Goal: Information Seeking & Learning: Check status

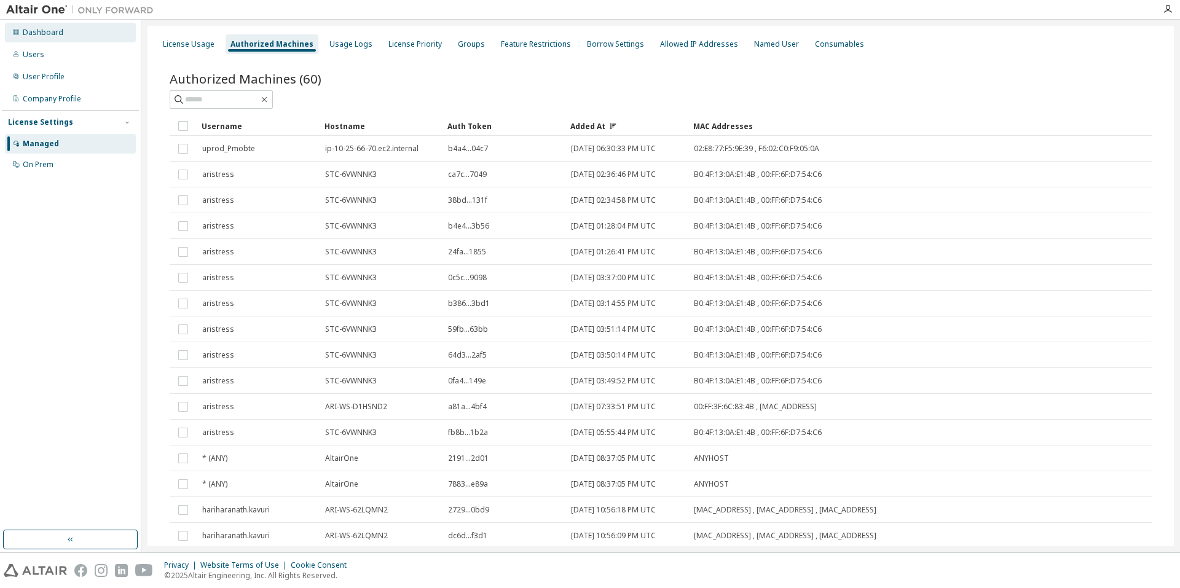
click at [50, 32] on div "Dashboard" at bounding box center [43, 33] width 41 height 10
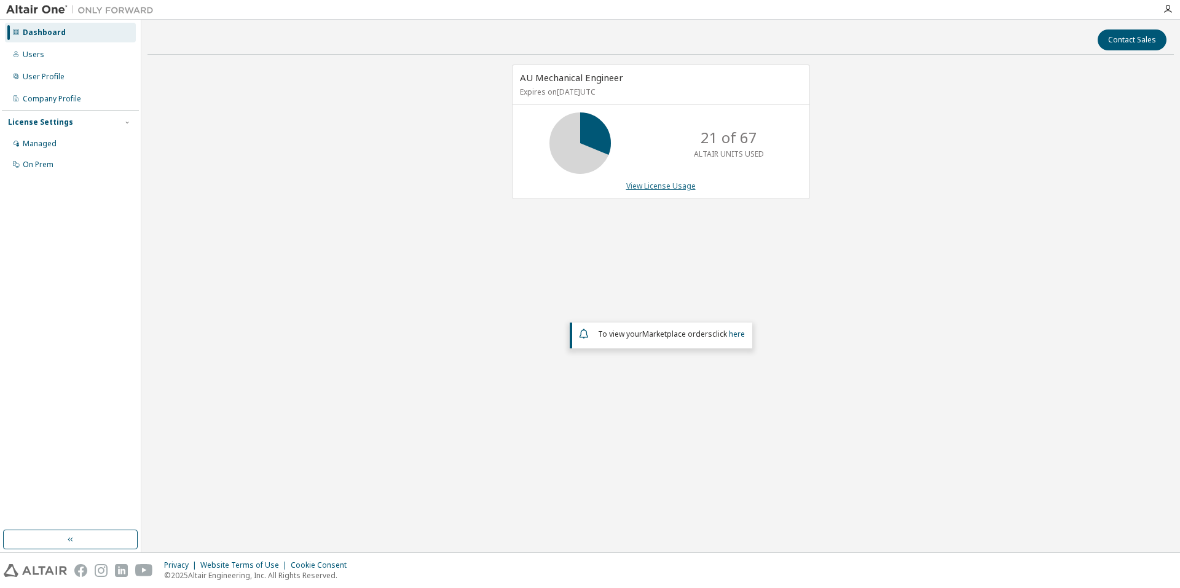
click at [668, 186] on link "View License Usage" at bounding box center [660, 186] width 69 height 10
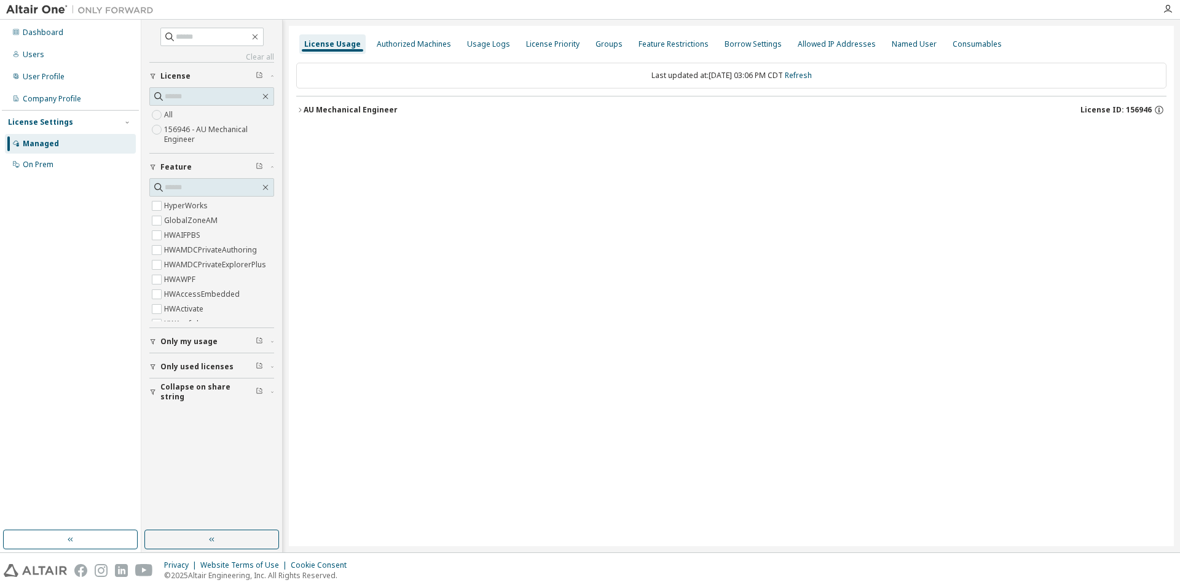
click at [350, 106] on div "AU Mechanical Engineer" at bounding box center [351, 110] width 94 height 10
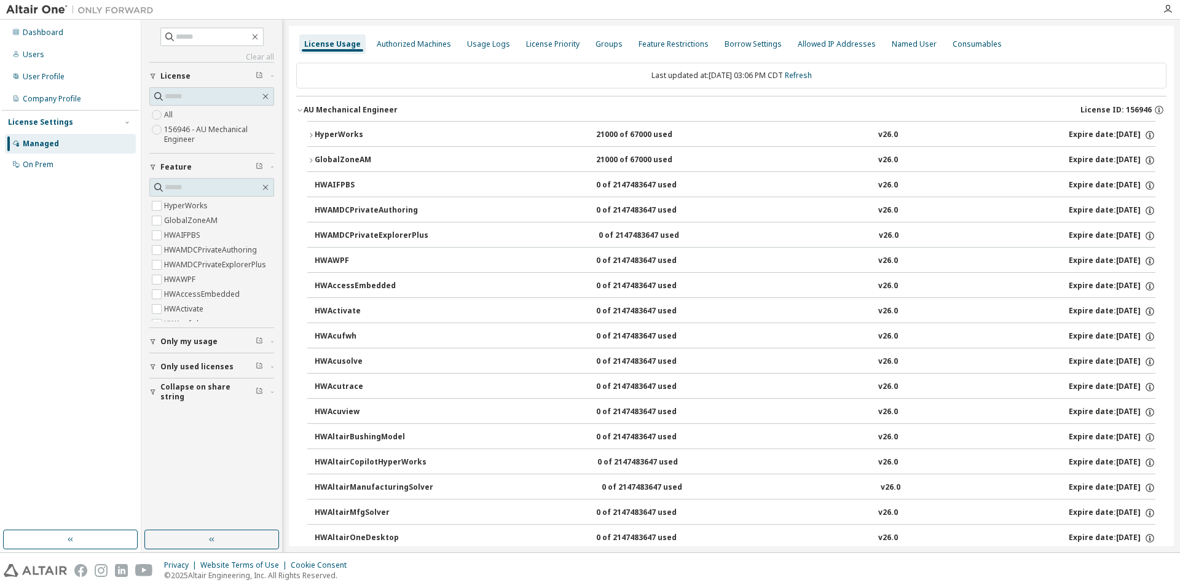
click at [314, 136] on icon "button" at bounding box center [310, 135] width 7 height 7
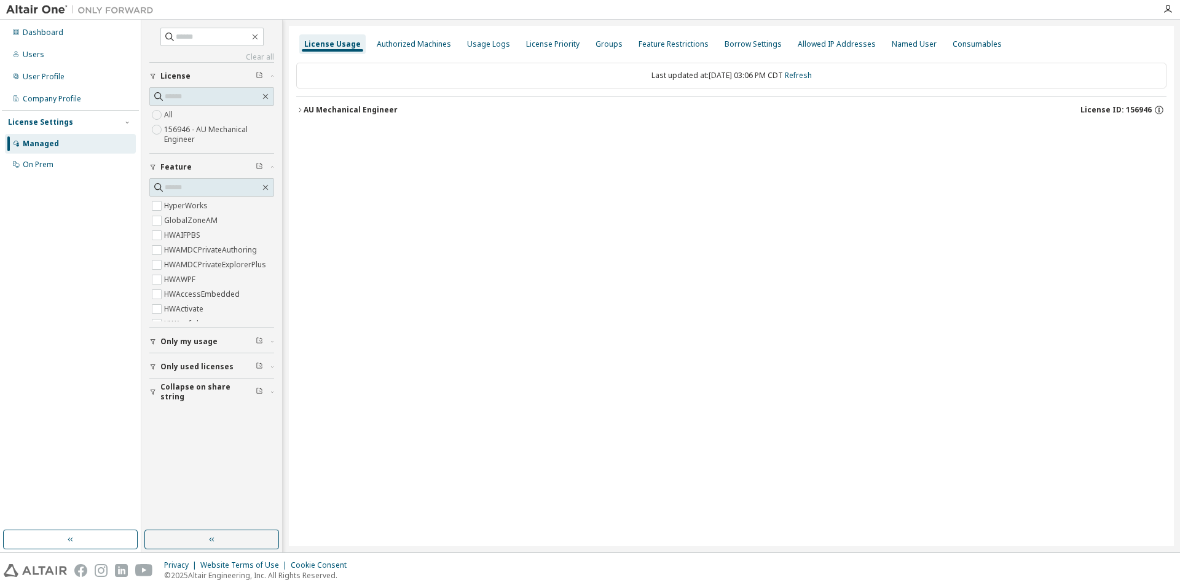
click at [298, 105] on button "AU Mechanical Engineer License ID: 156946" at bounding box center [731, 110] width 870 height 27
click at [301, 108] on icon "button" at bounding box center [299, 109] width 7 height 7
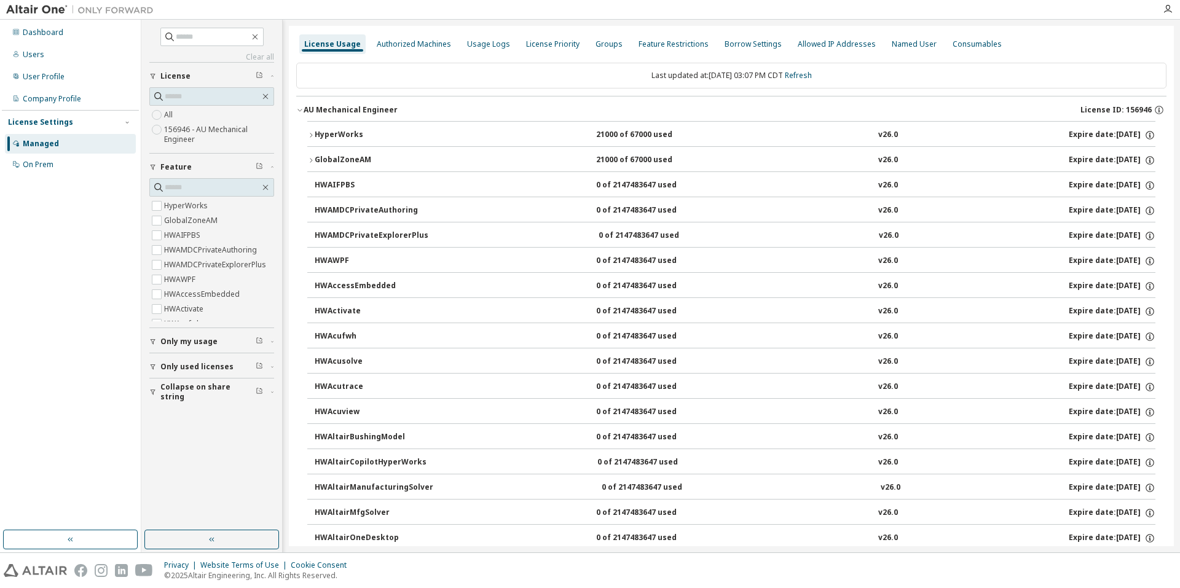
click at [684, 133] on div "21000 of 67000 used" at bounding box center [651, 135] width 111 height 11
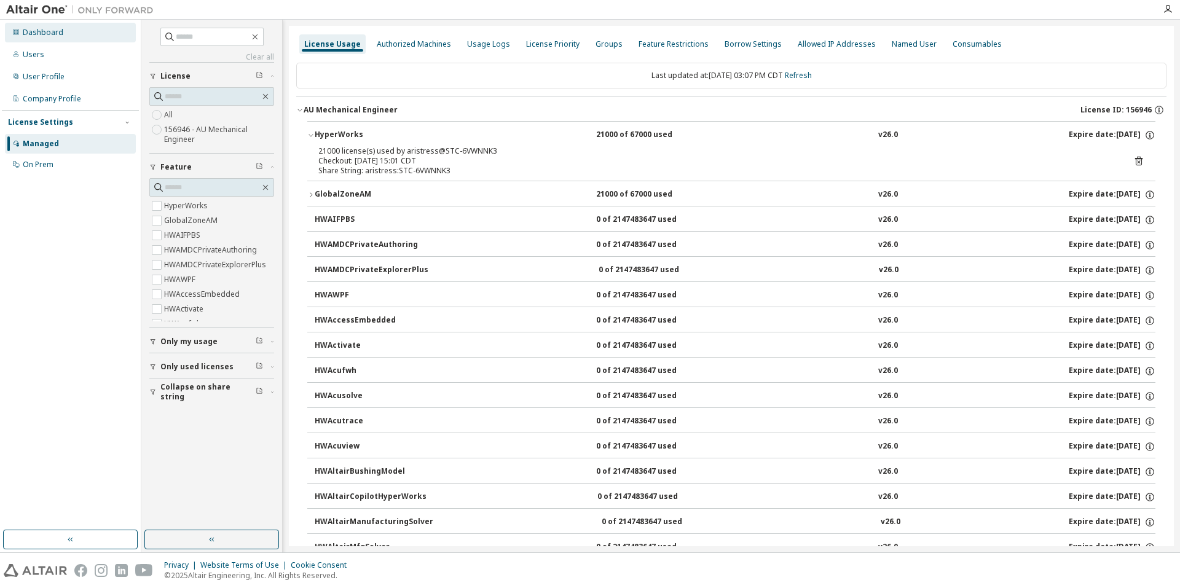
click at [36, 34] on div "Dashboard" at bounding box center [43, 33] width 41 height 10
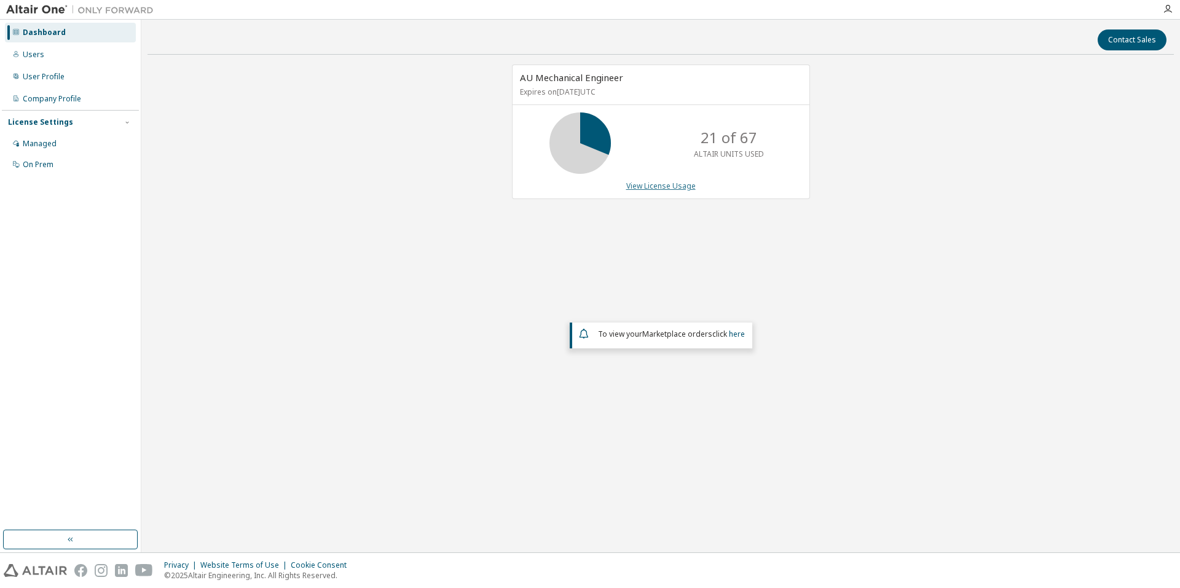
click at [674, 186] on link "View License Usage" at bounding box center [660, 186] width 69 height 10
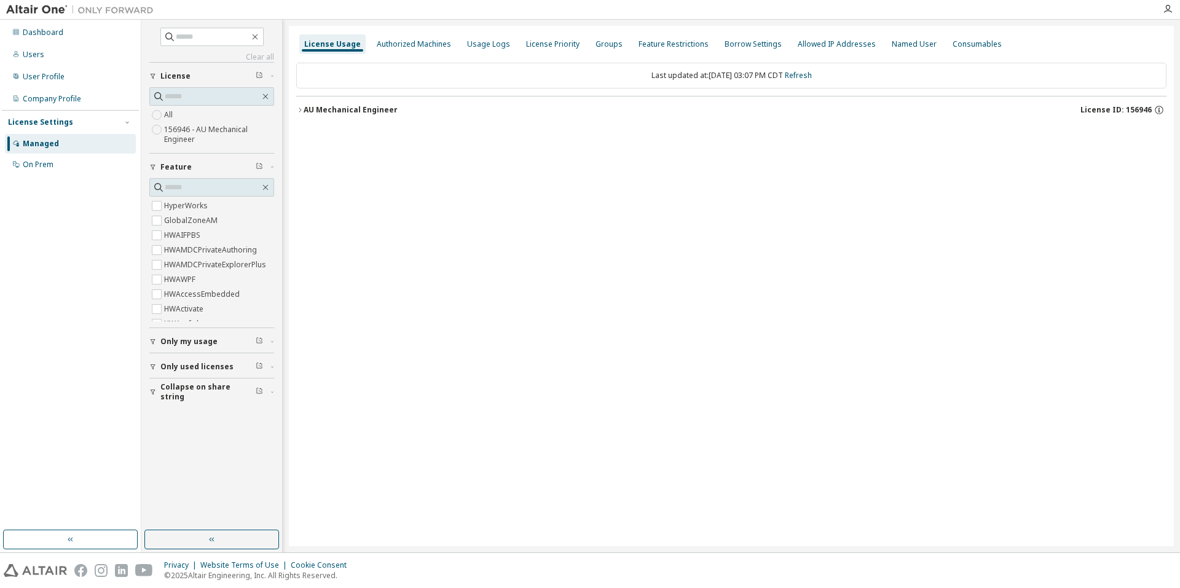
click at [299, 108] on icon "button" at bounding box center [300, 110] width 2 height 4
click at [296, 106] on div "License Usage Authorized Machines Usage Logs License Priority Groups Feature Re…" at bounding box center [731, 286] width 885 height 521
click at [301, 107] on icon "button" at bounding box center [299, 109] width 7 height 7
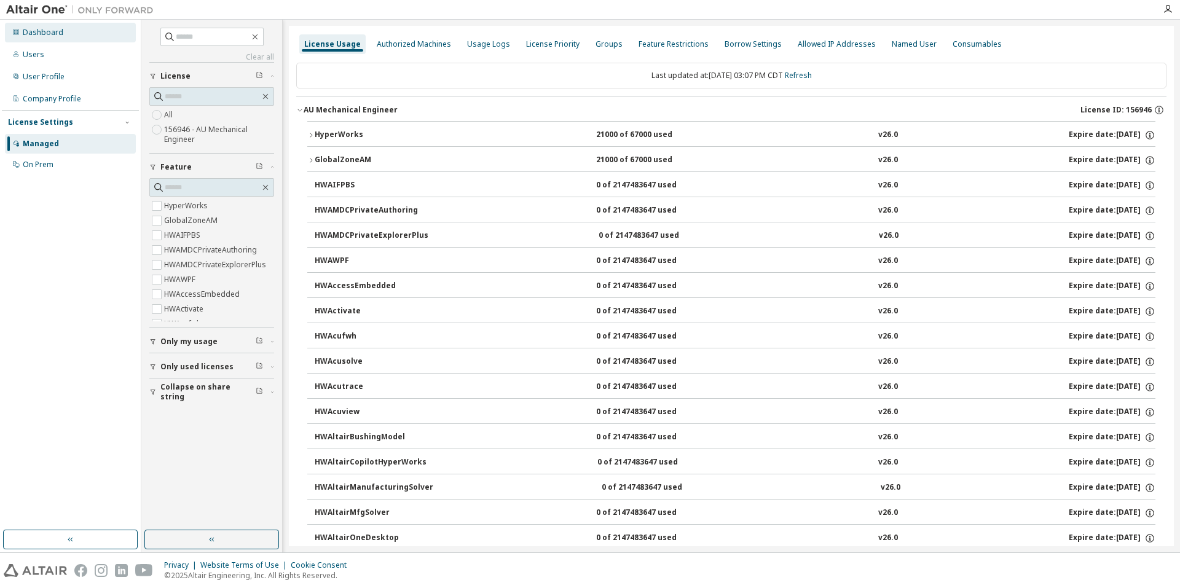
click at [58, 33] on div "Dashboard" at bounding box center [43, 33] width 41 height 10
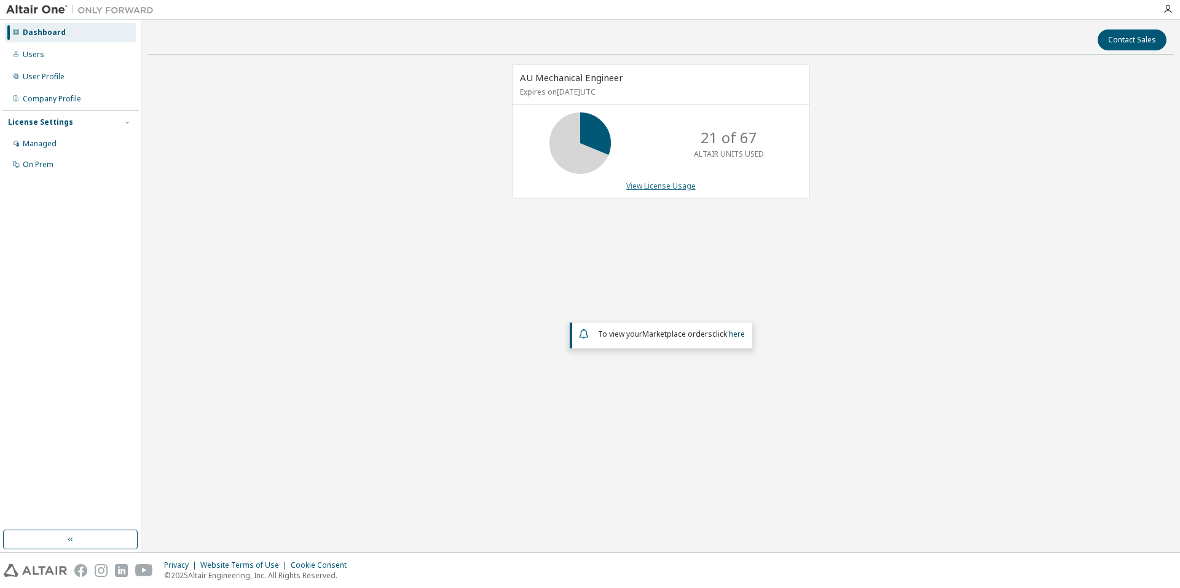
click at [660, 183] on link "View License Usage" at bounding box center [660, 186] width 69 height 10
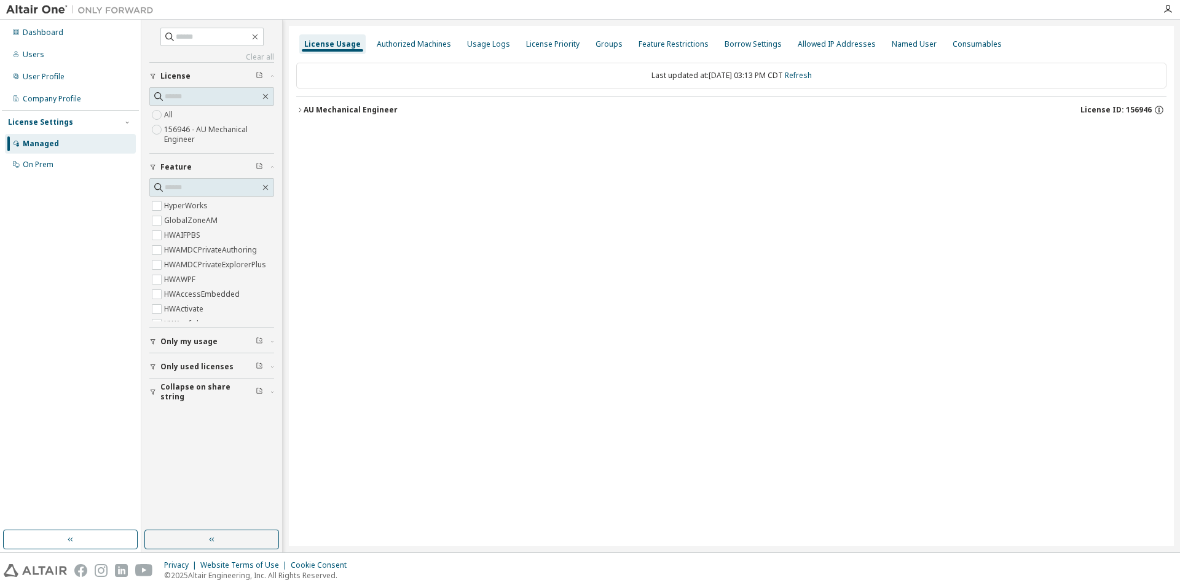
click at [297, 109] on icon "button" at bounding box center [299, 109] width 7 height 7
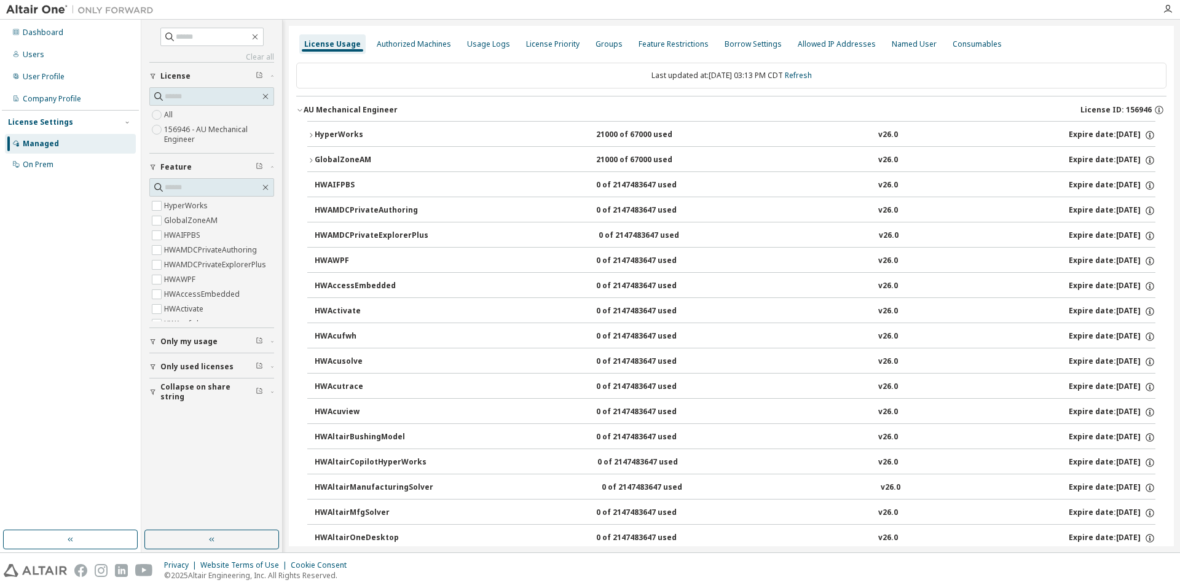
click at [312, 137] on icon "button" at bounding box center [310, 135] width 7 height 7
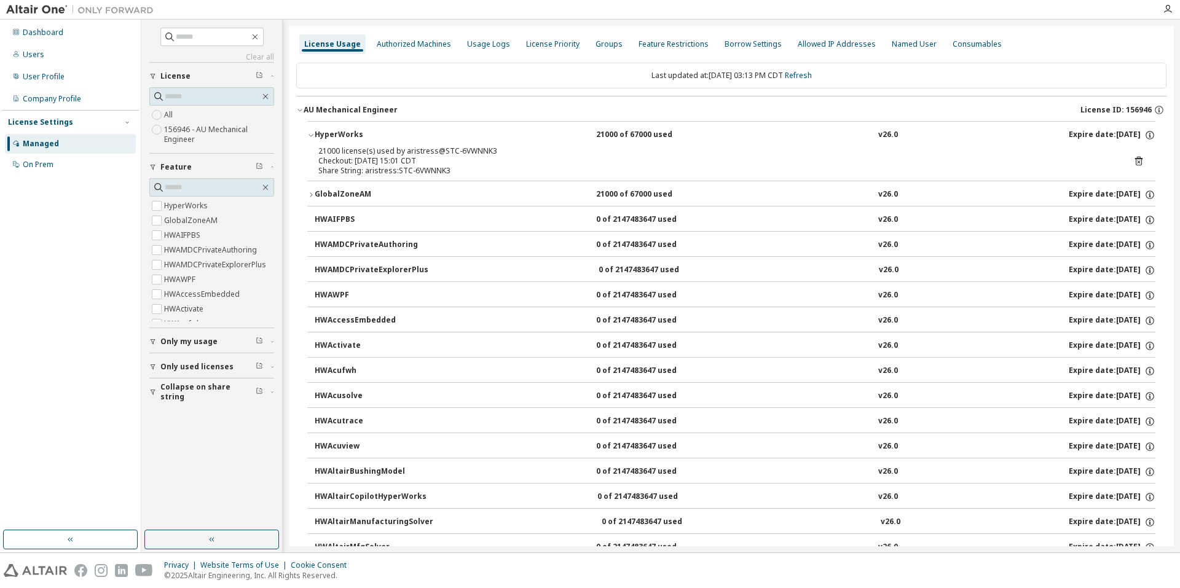
click at [312, 195] on icon "button" at bounding box center [310, 194] width 7 height 7
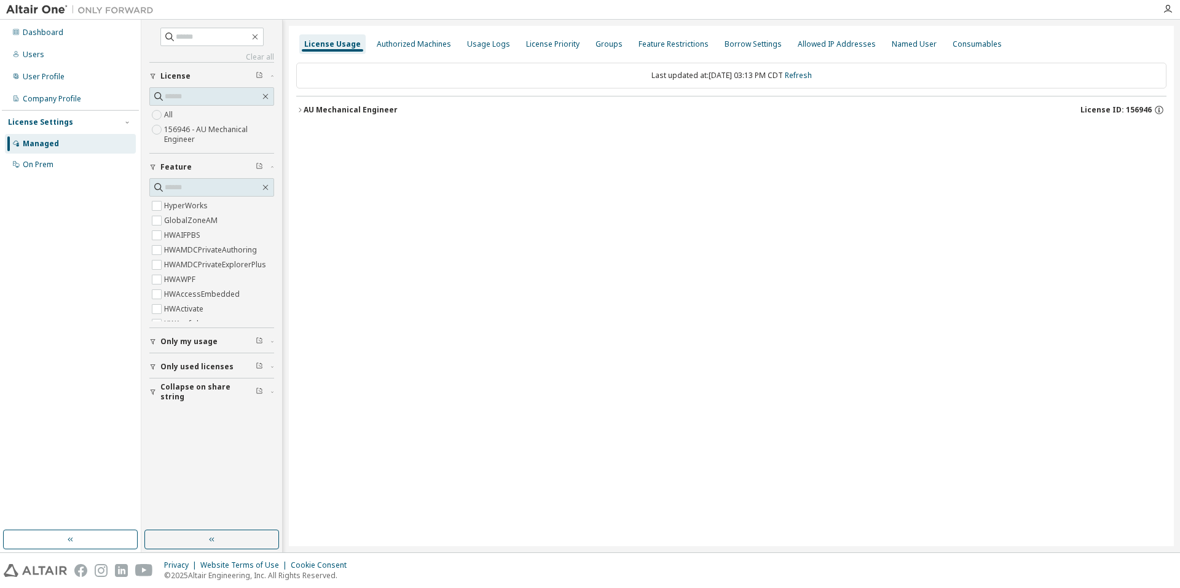
click at [341, 111] on div "AU Mechanical Engineer" at bounding box center [351, 110] width 94 height 10
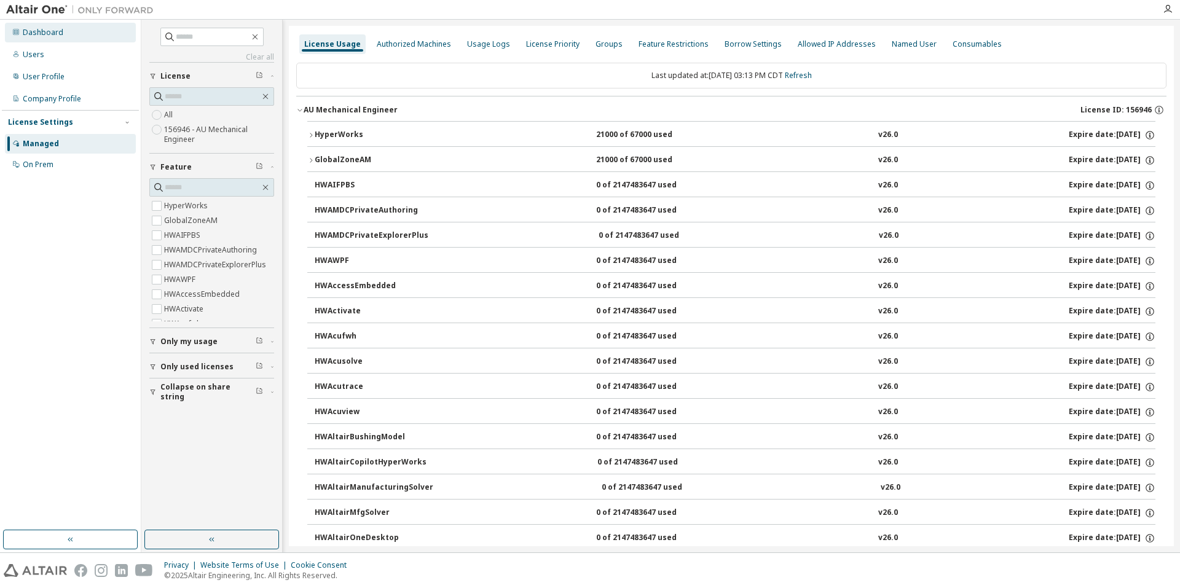
click at [38, 34] on div "Dashboard" at bounding box center [43, 33] width 41 height 10
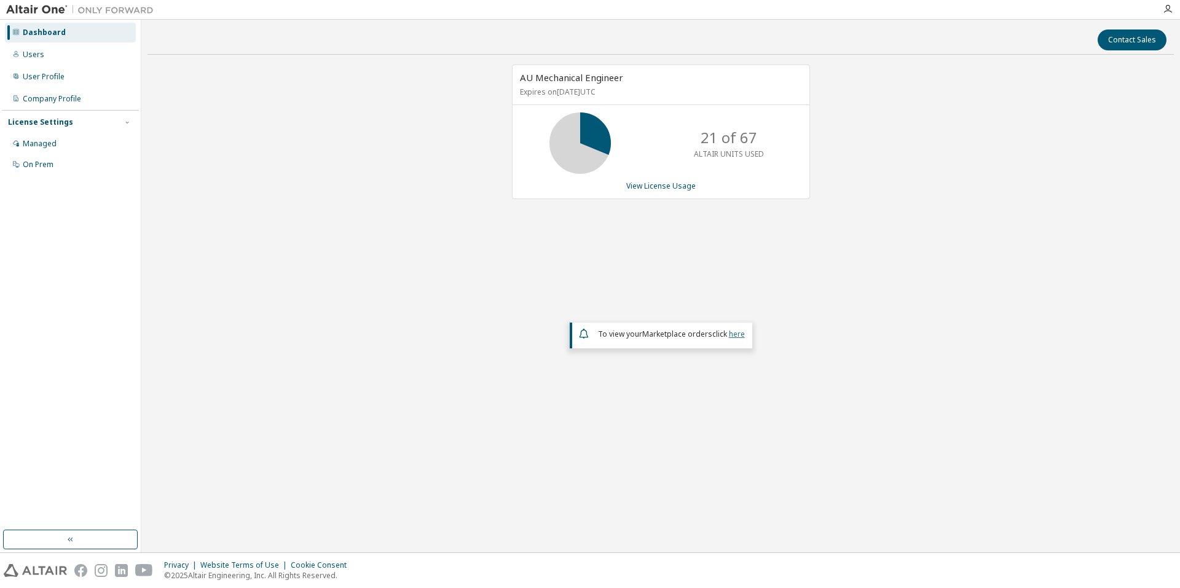
click at [739, 336] on link "here" at bounding box center [737, 334] width 16 height 10
click at [665, 186] on link "View License Usage" at bounding box center [660, 186] width 69 height 10
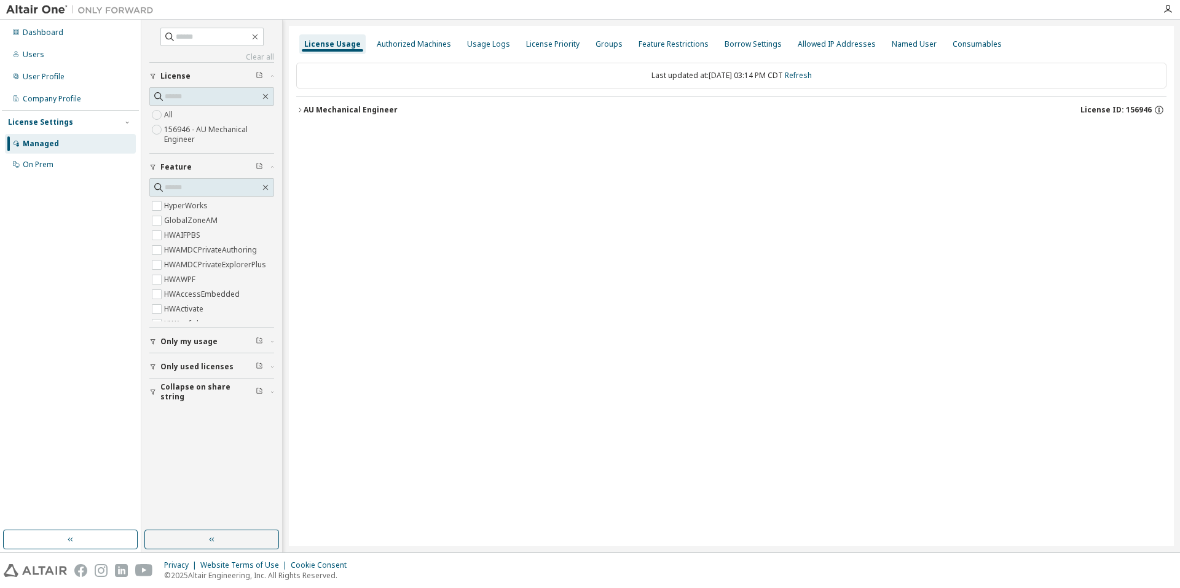
click at [381, 108] on div "AU Mechanical Engineer" at bounding box center [351, 110] width 94 height 10
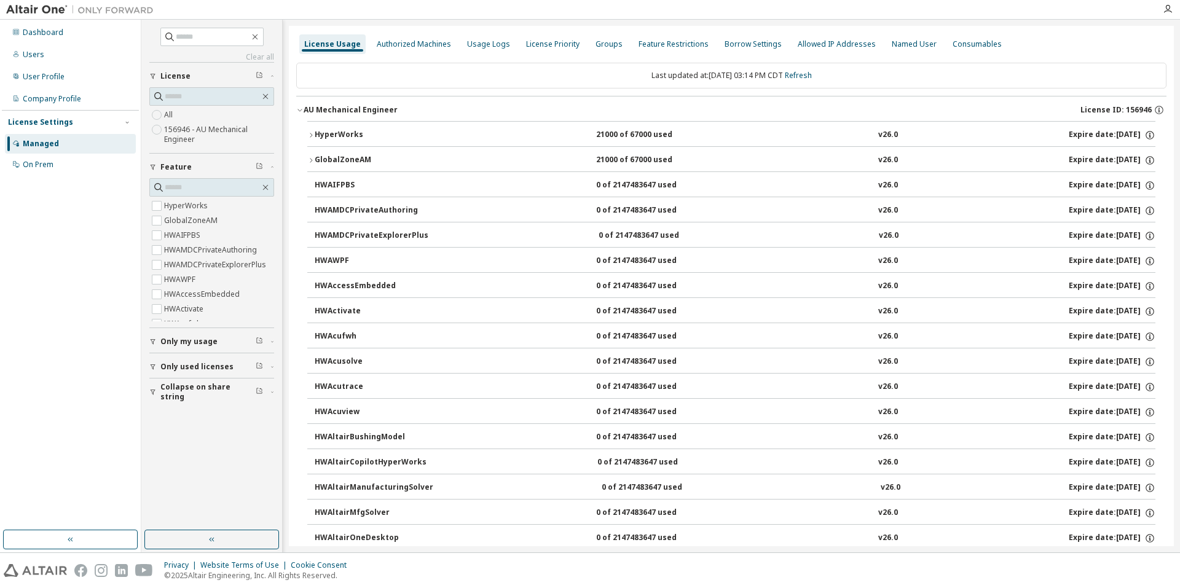
click at [488, 136] on div "HyperWorks 21000 of 67000 used v26.0 Expire date: [DATE]" at bounding box center [735, 135] width 841 height 11
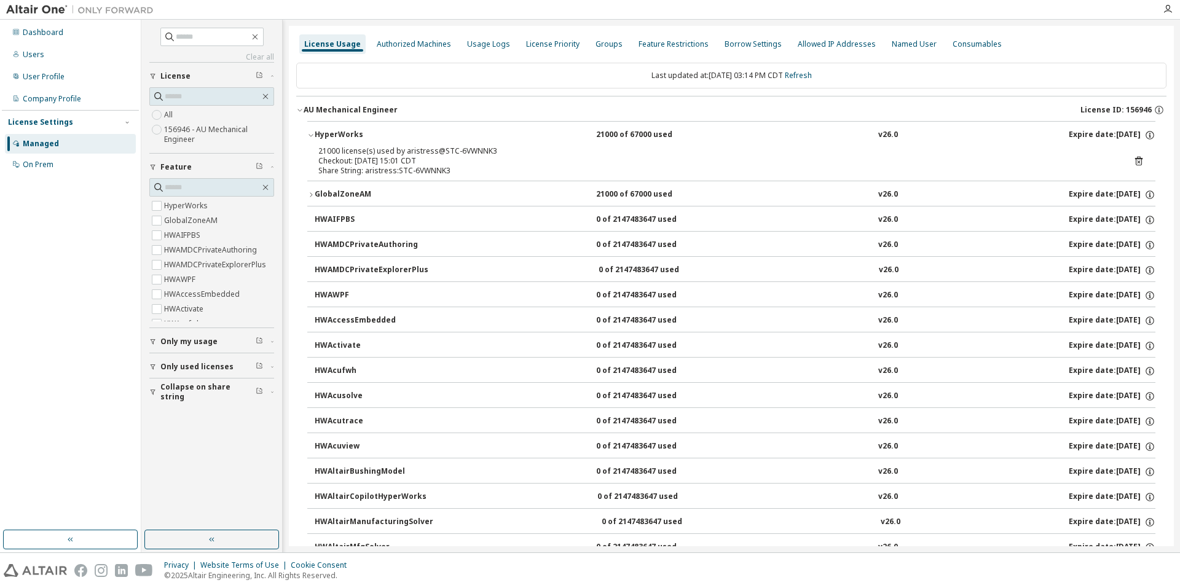
click at [186, 120] on div "All 156946 - AU Mechanical Engineer" at bounding box center [211, 127] width 125 height 39
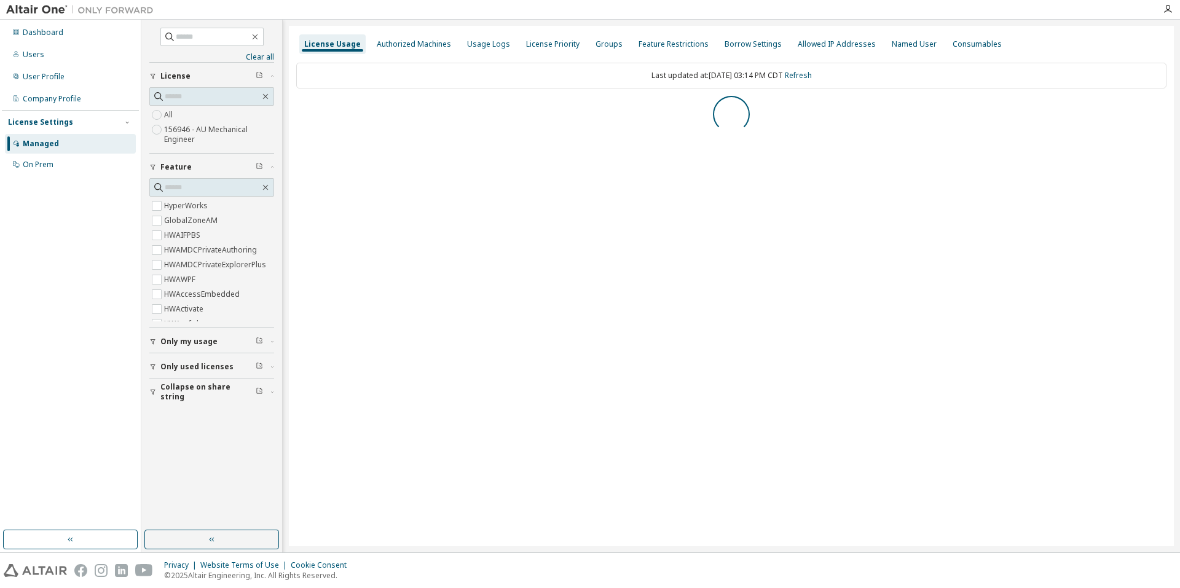
click at [184, 135] on label "156946 - AU Mechanical Engineer" at bounding box center [219, 134] width 110 height 25
click at [418, 46] on div "Authorized Machines" at bounding box center [414, 44] width 74 height 10
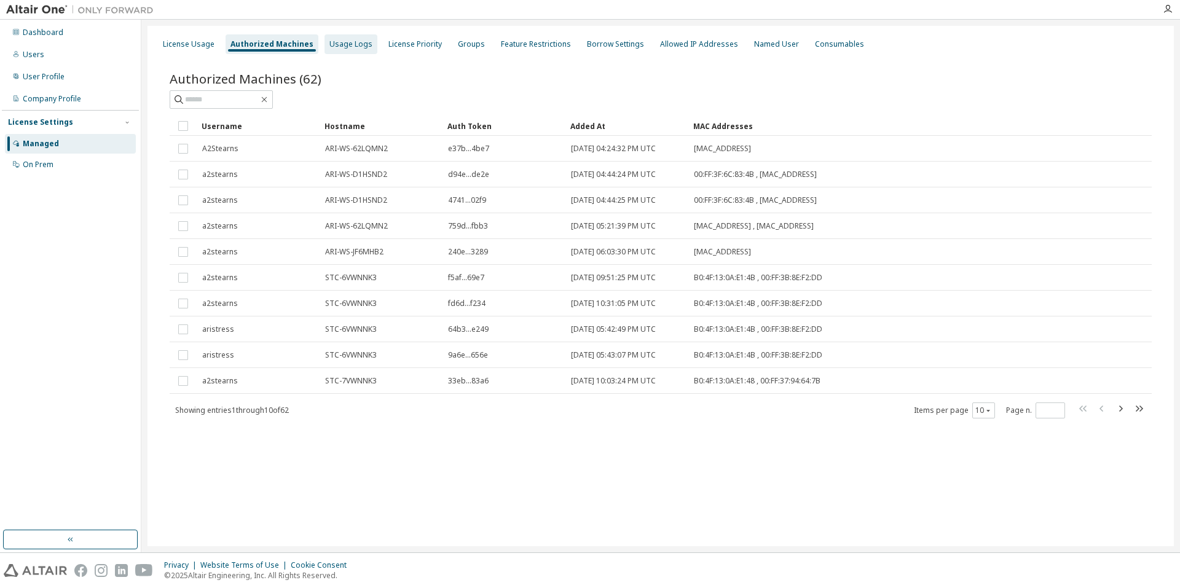
click at [342, 39] on div "Usage Logs" at bounding box center [350, 44] width 43 height 10
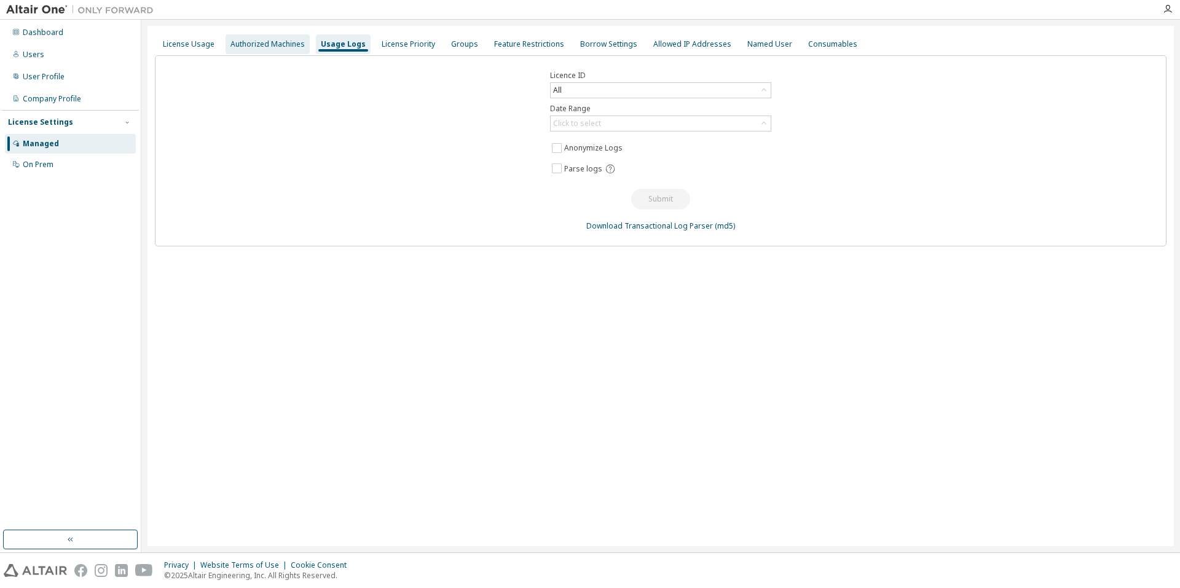
click at [264, 46] on div "Authorized Machines" at bounding box center [268, 44] width 74 height 10
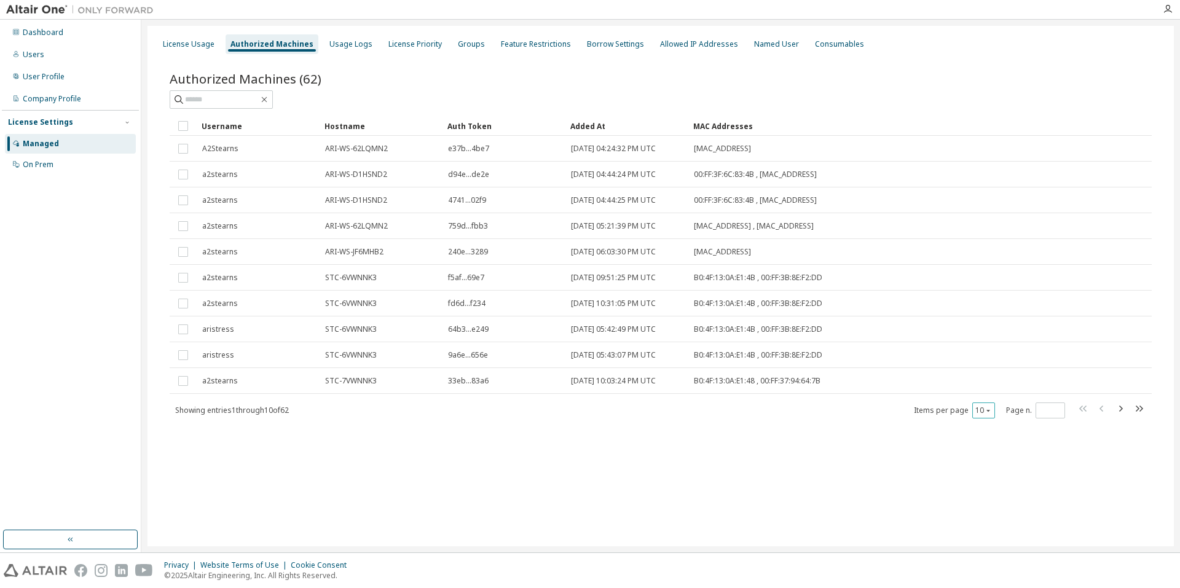
click at [981, 410] on button "10" at bounding box center [984, 411] width 17 height 10
click at [1001, 491] on div "100" at bounding box center [1021, 486] width 98 height 15
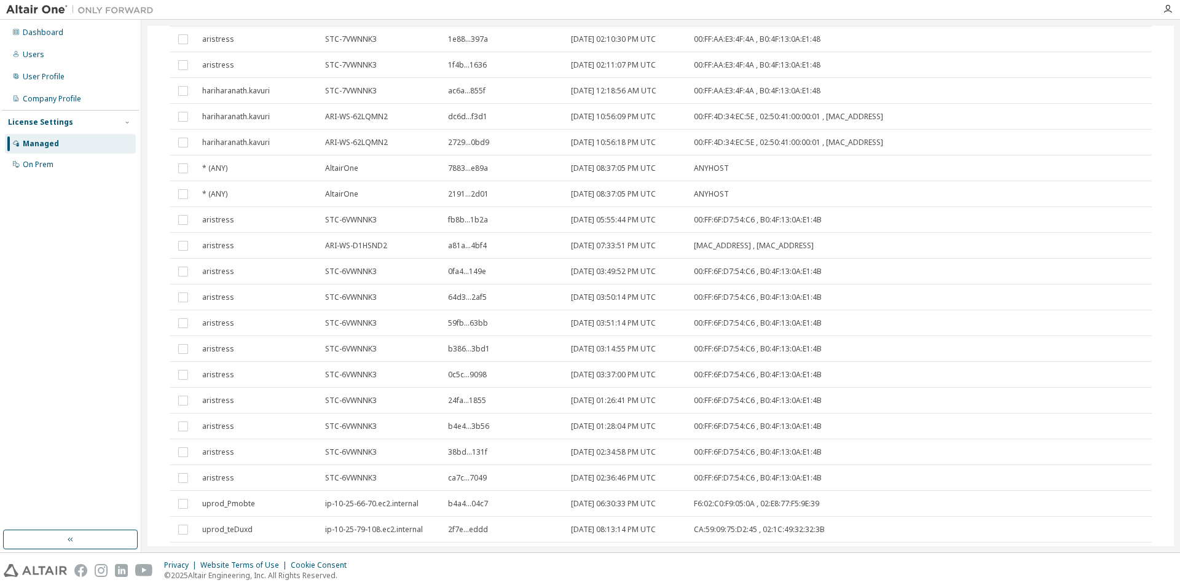
scroll to position [1255, 0]
